Goal: Book appointment/travel/reservation

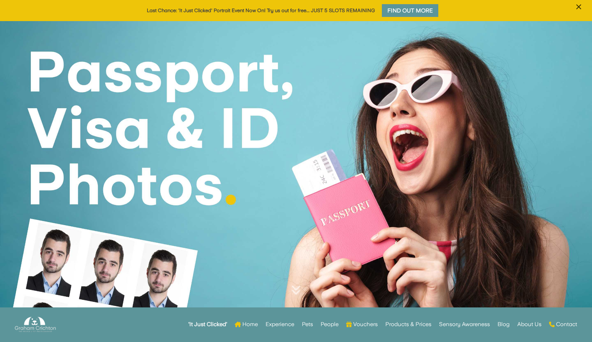
click at [578, 7] on span "×" at bounding box center [578, 6] width 7 height 13
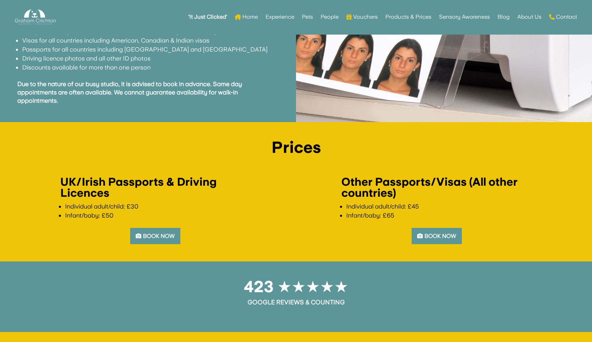
scroll to position [491, 0]
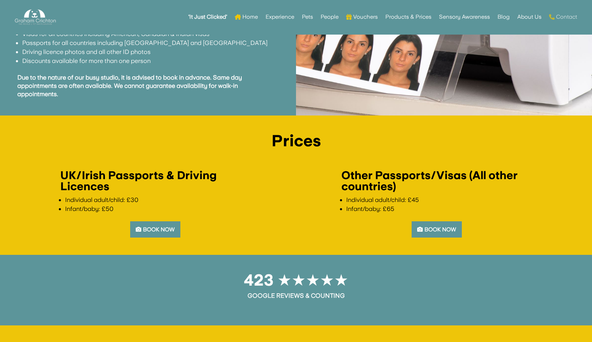
click at [571, 16] on link "Contact" at bounding box center [563, 16] width 28 height 27
click at [435, 222] on link "Book Now" at bounding box center [437, 230] width 50 height 16
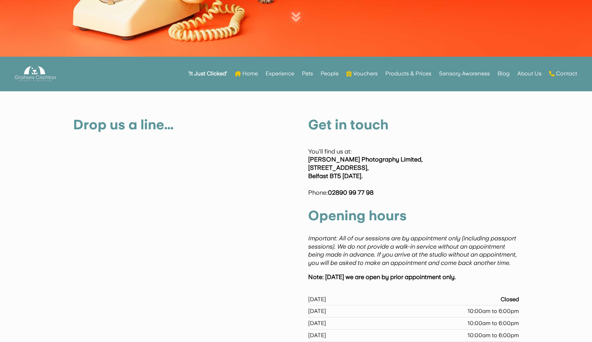
scroll to position [253, 0]
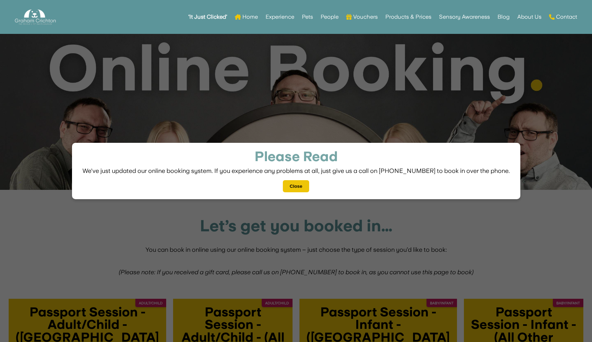
click at [298, 185] on button "Close" at bounding box center [296, 186] width 26 height 12
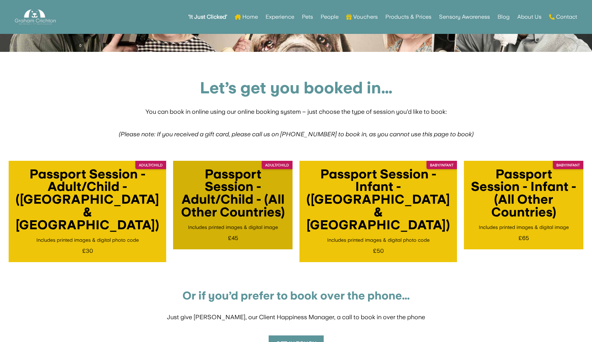
scroll to position [138, 0]
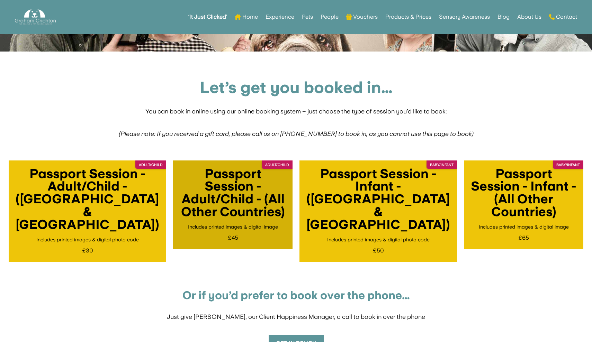
click at [226, 189] on h4 "Passport Session - Adult/Child - (All Other Countries)" at bounding box center [233, 195] width 106 height 54
